Goal: Task Accomplishment & Management: Manage account settings

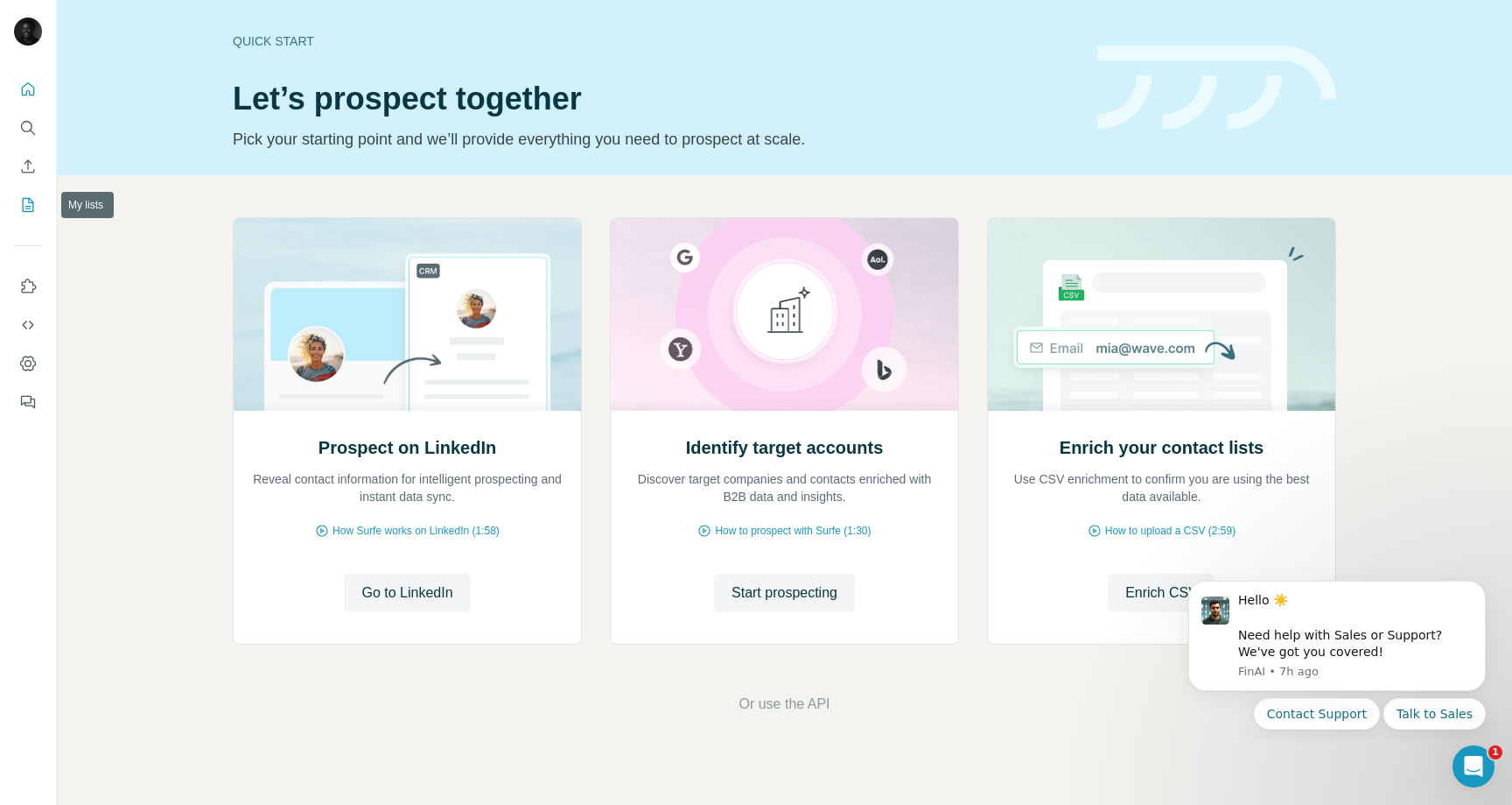
click at [24, 200] on icon "My lists" at bounding box center [28, 205] width 18 height 18
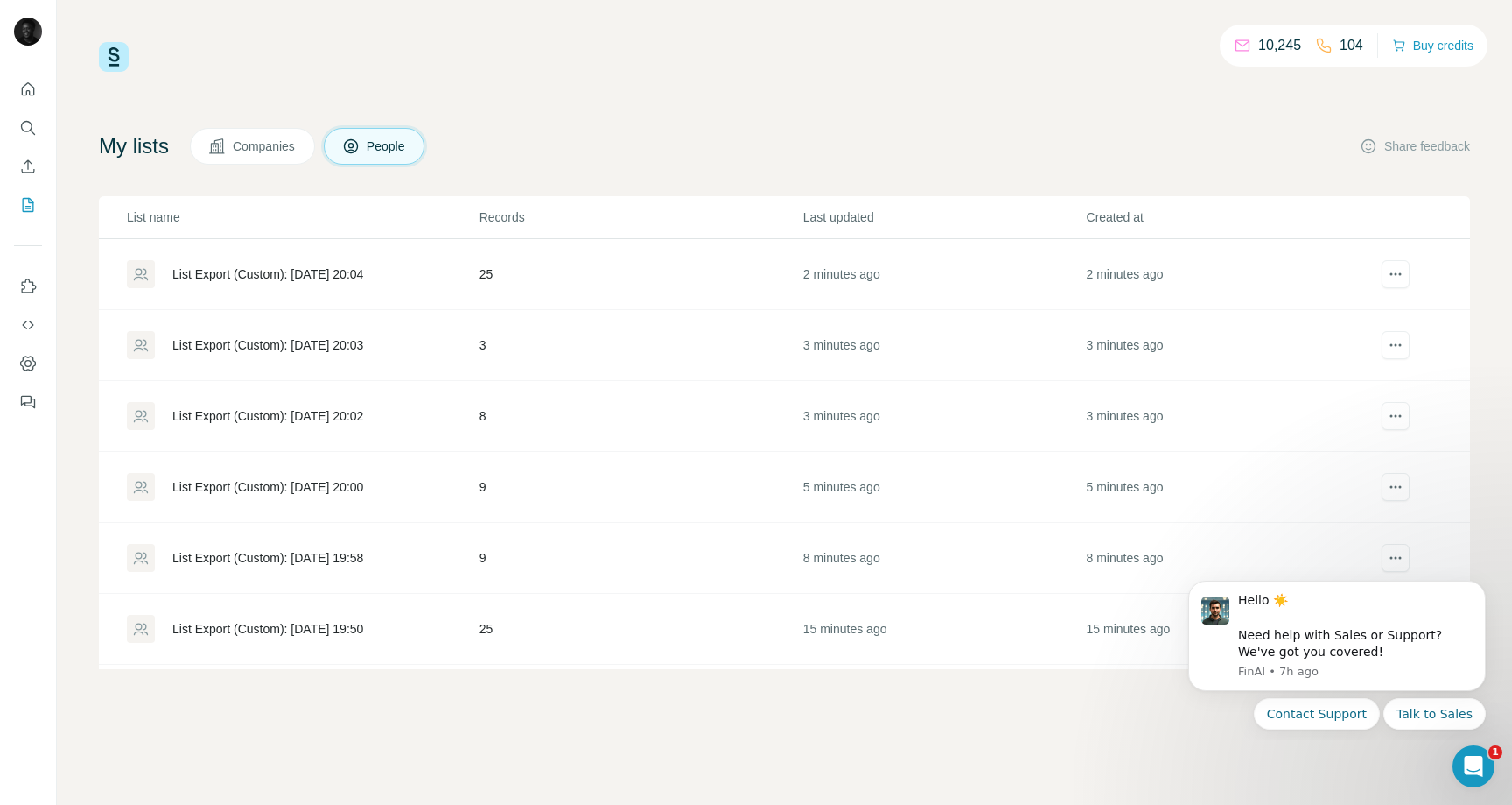
click at [322, 274] on div "List Export (Custom): [DATE] 20:04" at bounding box center [268, 273] width 191 height 18
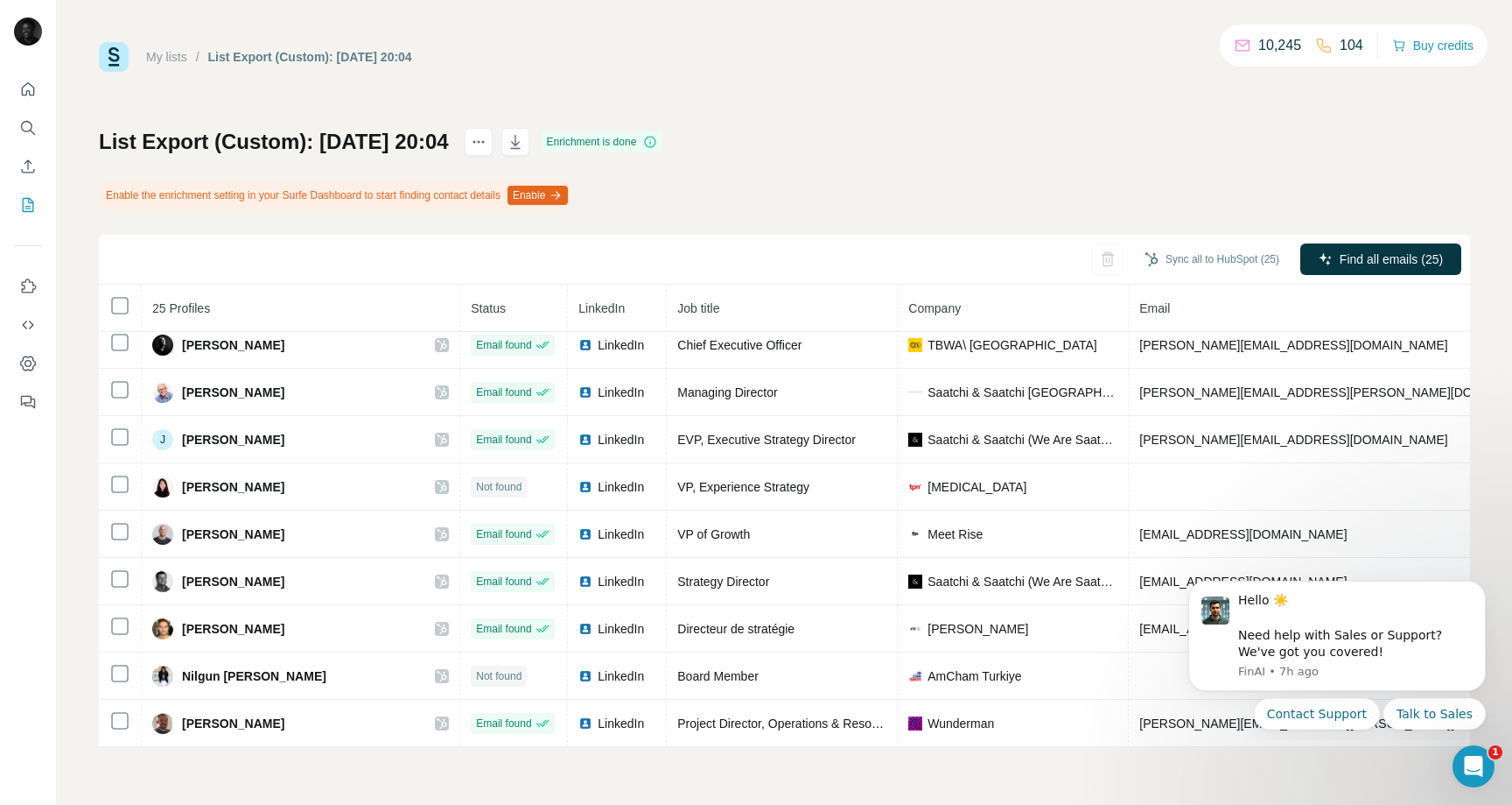
scroll to position [767, 0]
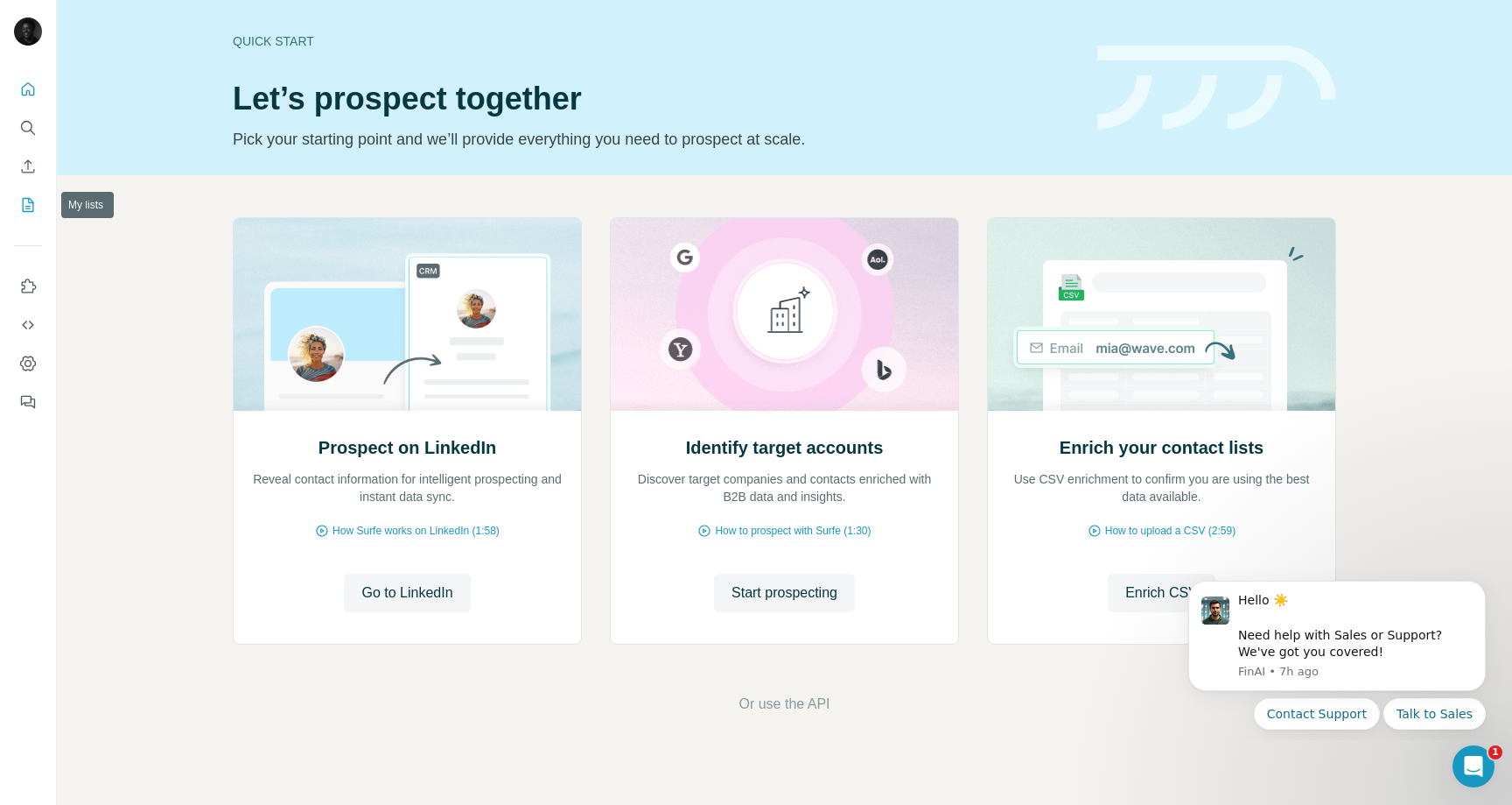
click at [18, 202] on button "My lists" at bounding box center [28, 205] width 28 height 31
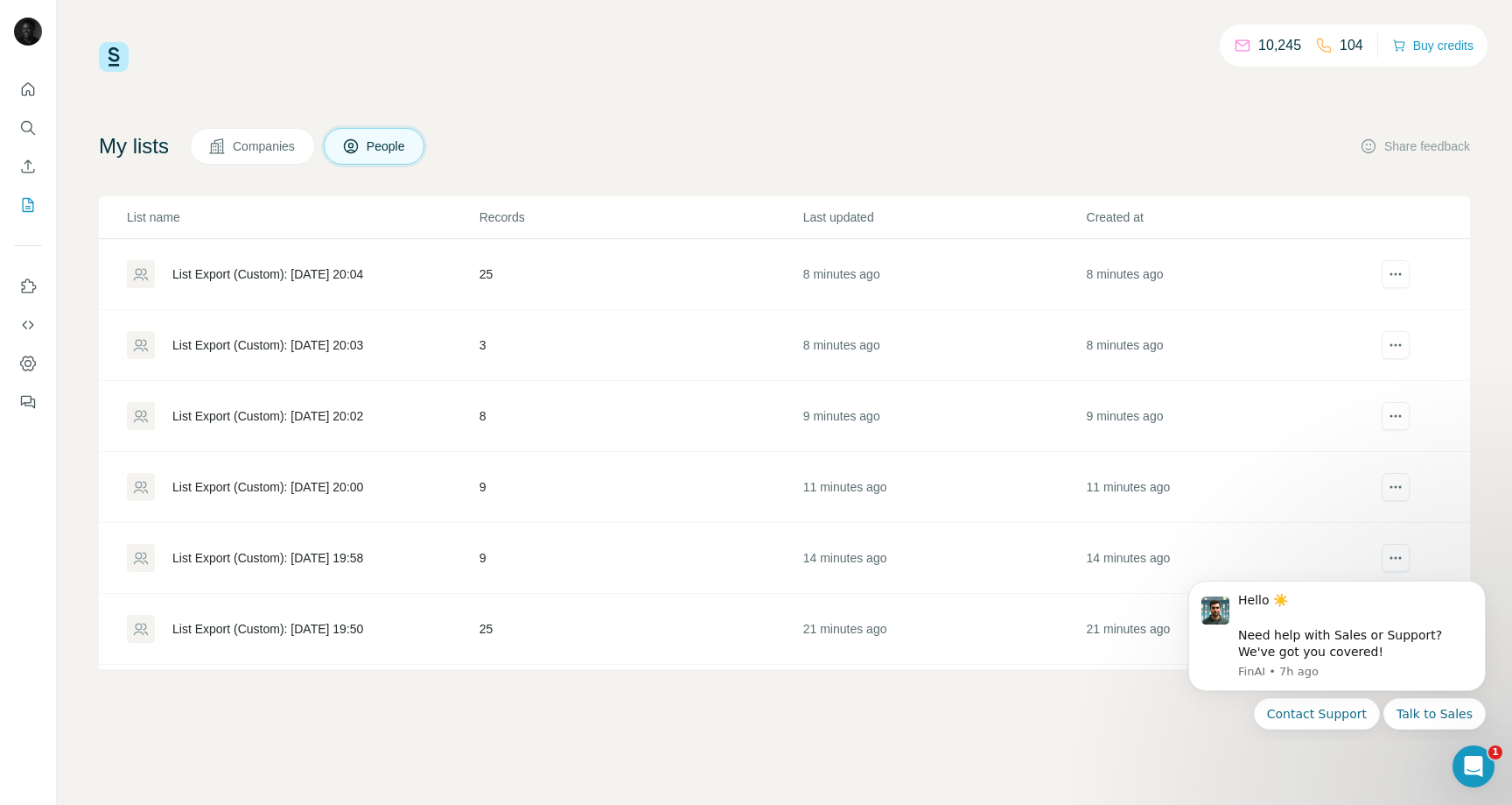
click at [641, 278] on td "25" at bounding box center [641, 274] width 324 height 71
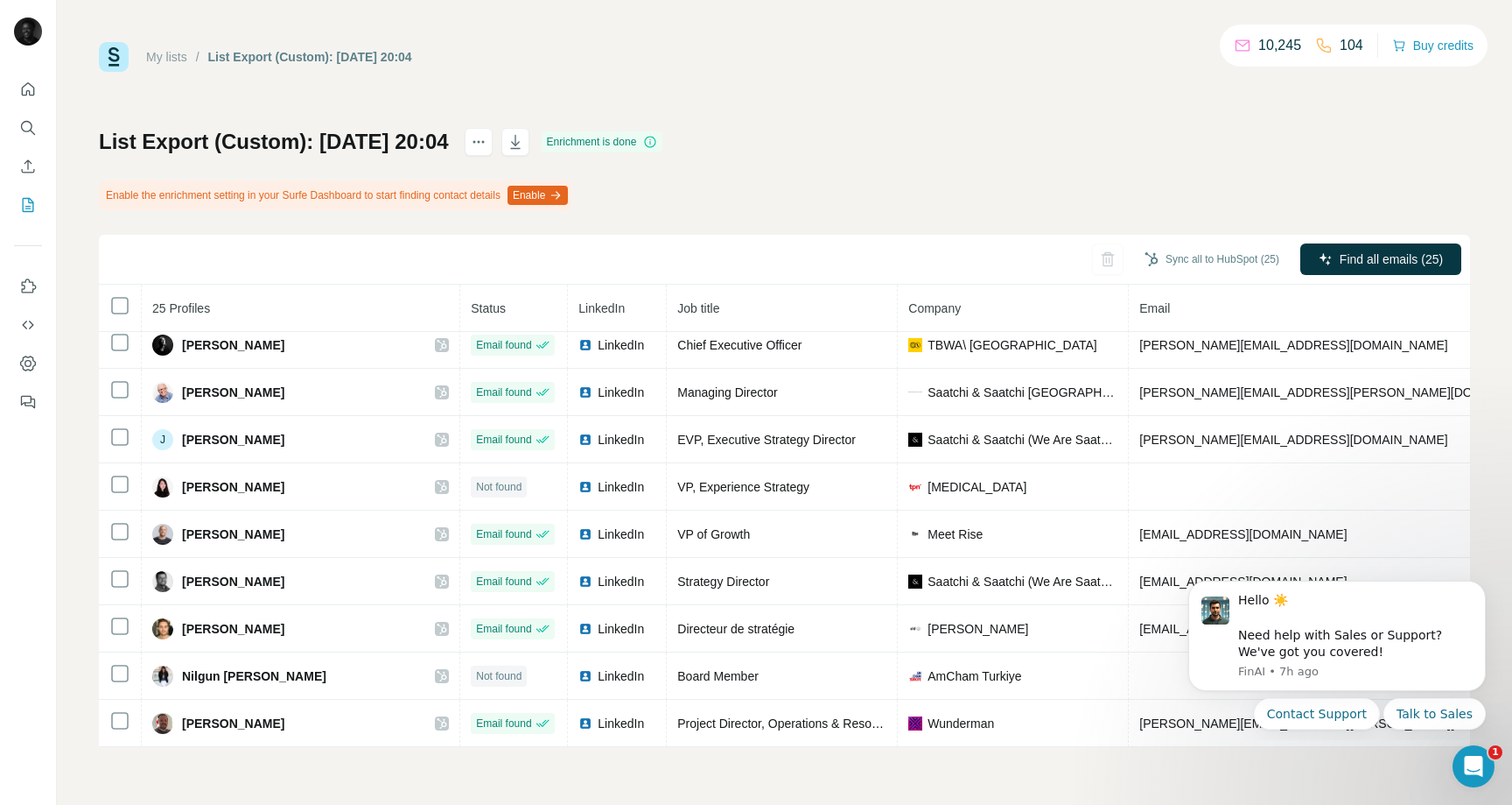
scroll to position [682, 0]
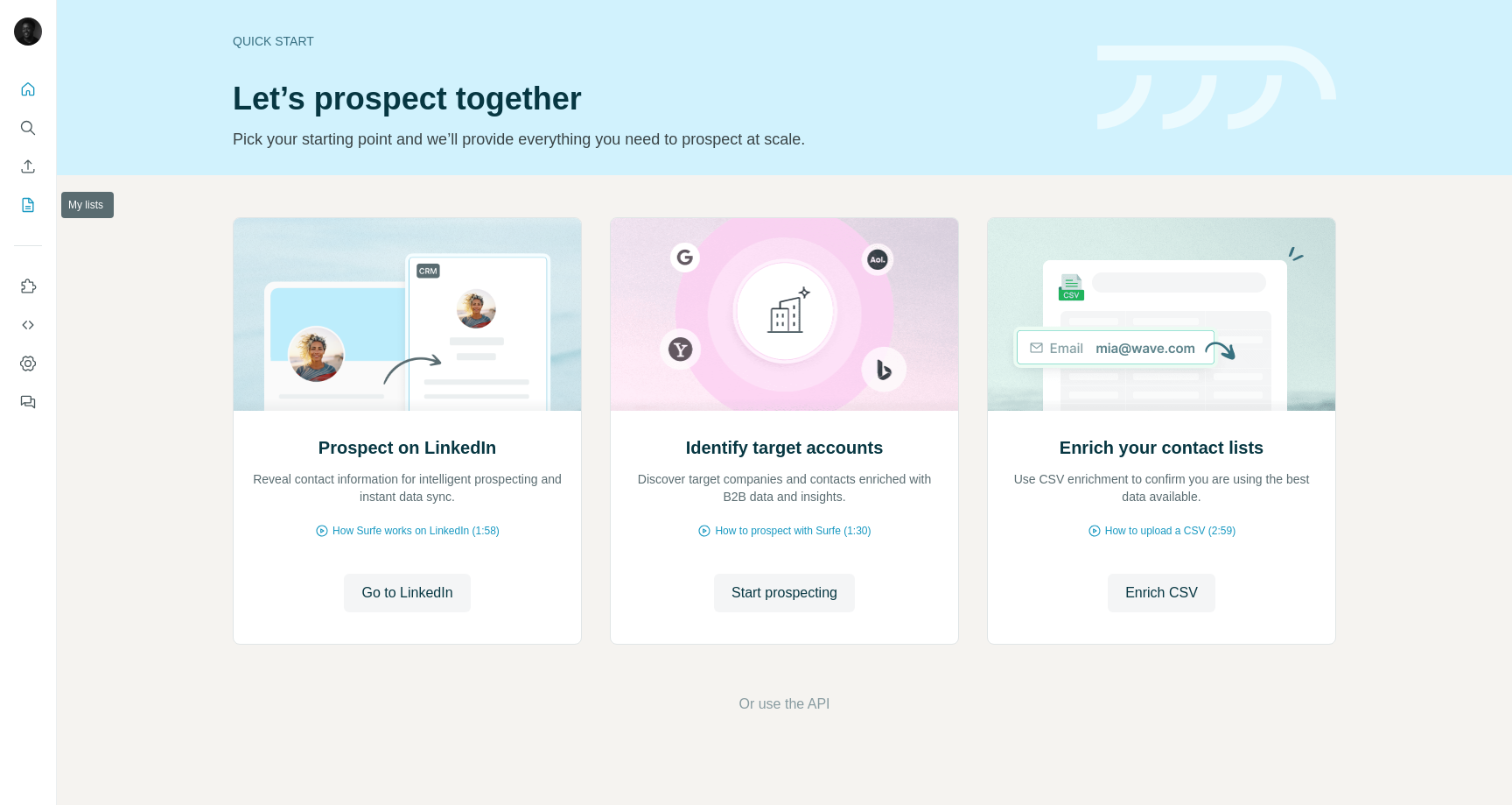
click at [30, 200] on icon "My lists" at bounding box center [28, 205] width 18 height 18
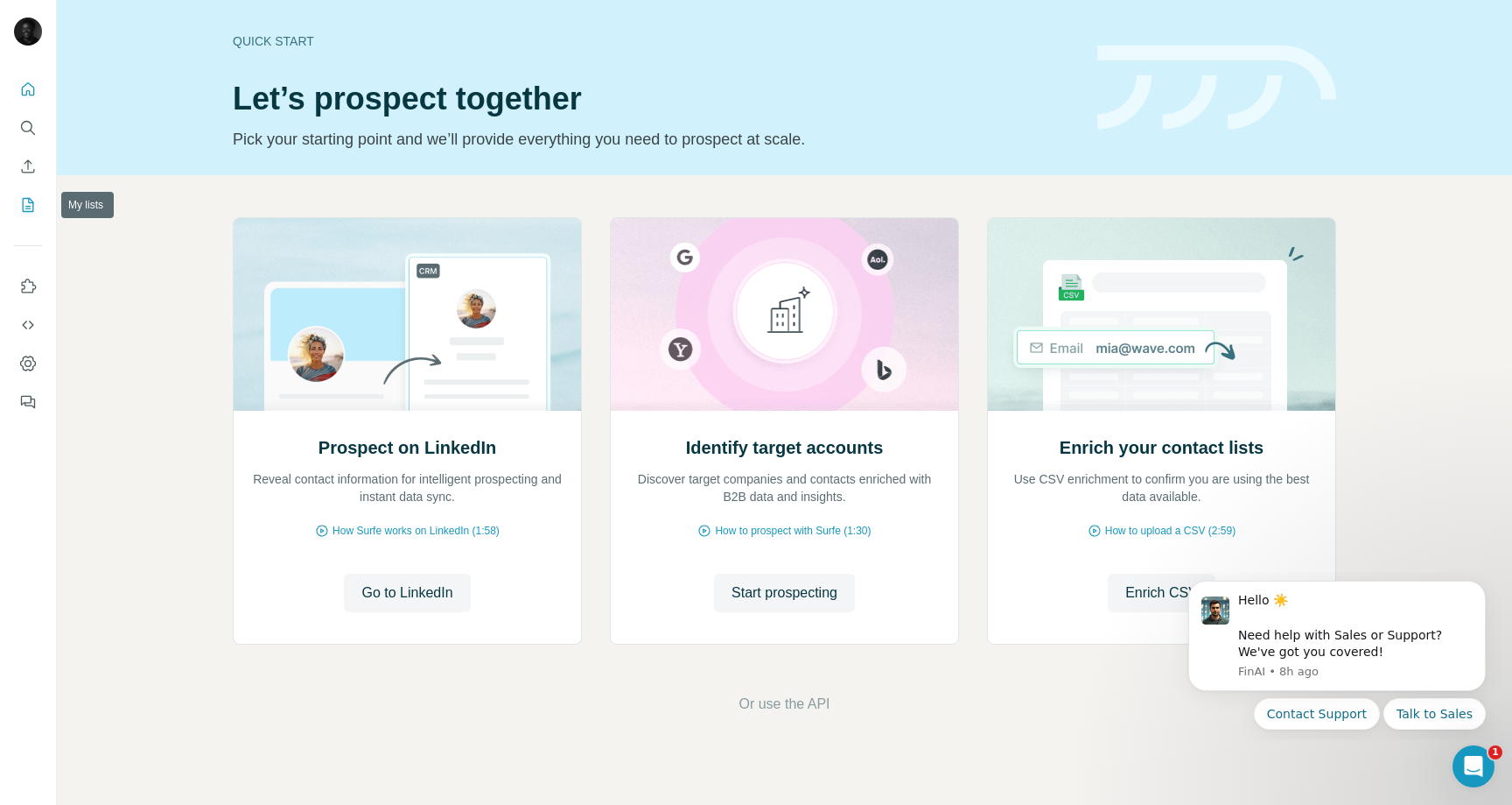
click at [20, 210] on icon "My lists" at bounding box center [28, 205] width 18 height 18
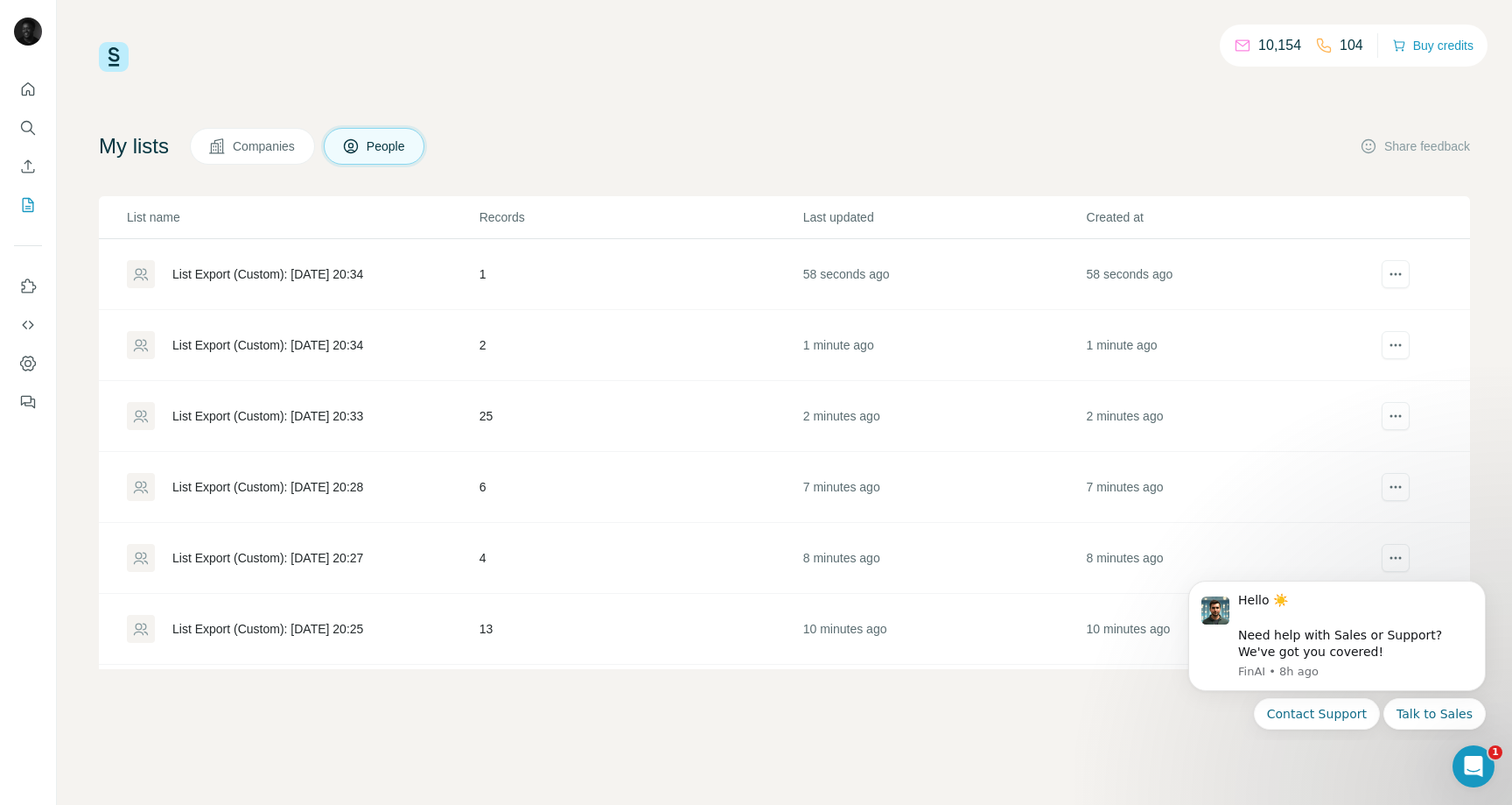
click at [281, 274] on div "List Export (Custom): [DATE] 20:34" at bounding box center [268, 273] width 191 height 18
